Goal: Navigation & Orientation: Go to known website

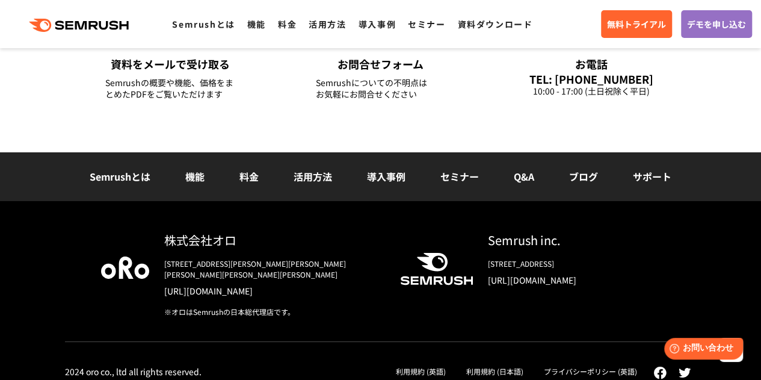
drag, startPoint x: 765, startPoint y: 136, endPoint x: 769, endPoint y: 162, distance: 26.2
